Goal: Check status: Check status

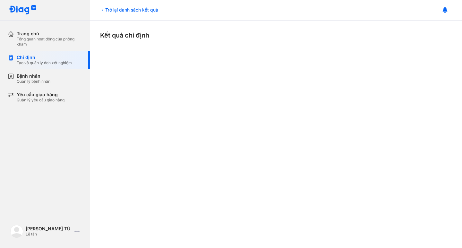
click at [101, 9] on icon at bounding box center [102, 10] width 5 height 5
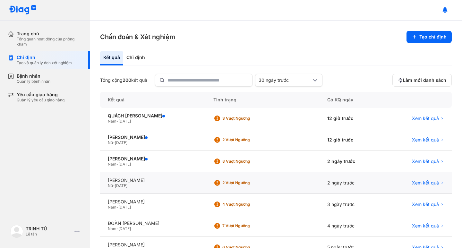
click at [424, 182] on span "Xem kết quả" at bounding box center [425, 183] width 27 height 6
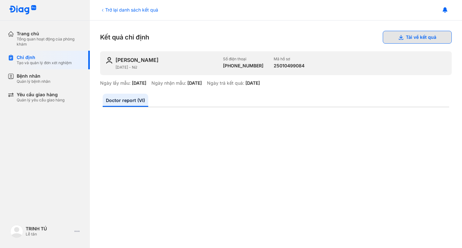
click at [398, 35] on use at bounding box center [400, 37] width 4 height 5
